Goal: Transaction & Acquisition: Download file/media

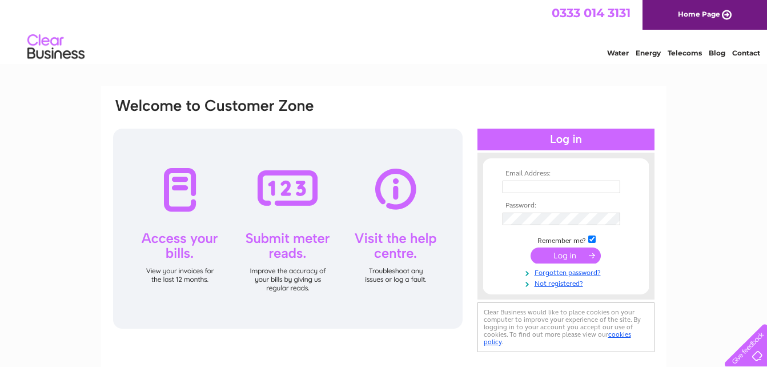
type input "[EMAIL_ADDRESS][DOMAIN_NAME]"
click at [562, 258] on input "submit" at bounding box center [565, 255] width 70 height 16
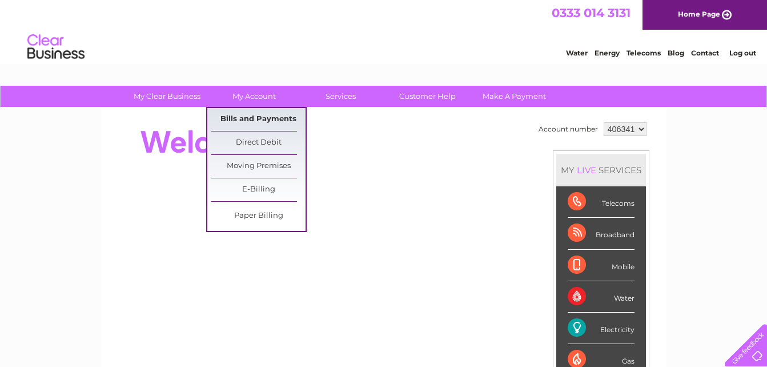
click at [249, 116] on link "Bills and Payments" at bounding box center [258, 119] width 94 height 23
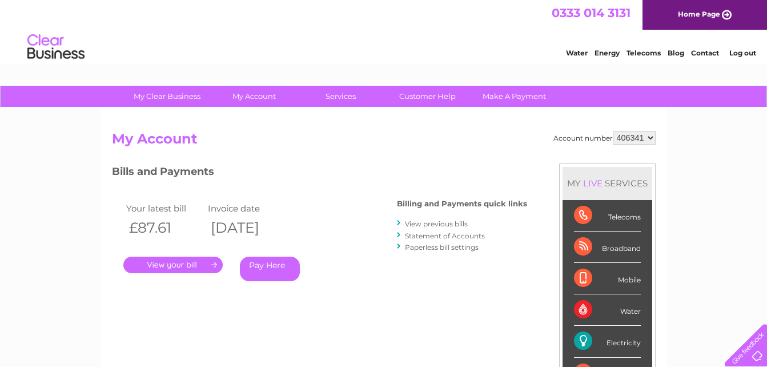
click at [435, 228] on link "View previous bills" at bounding box center [436, 223] width 63 height 9
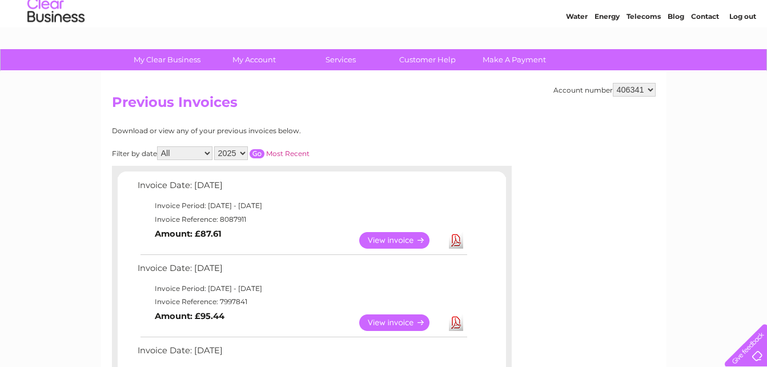
scroll to position [69, 0]
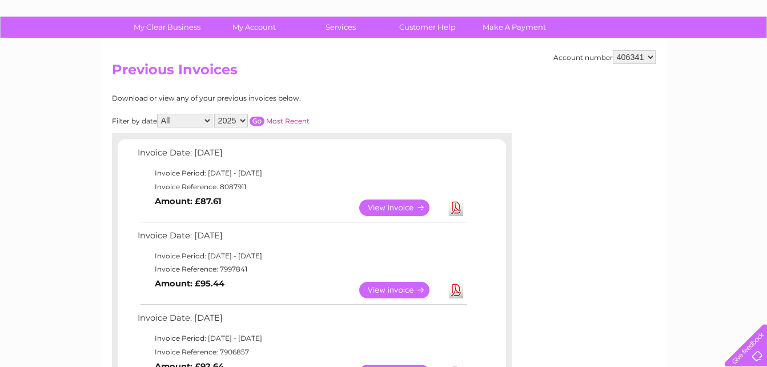
click at [456, 208] on link "Download" at bounding box center [456, 207] width 14 height 17
